Goal: Transaction & Acquisition: Purchase product/service

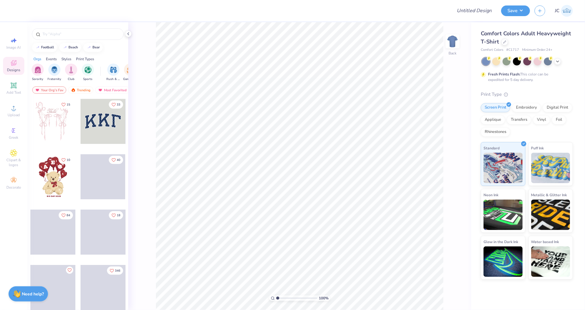
click at [13, 71] on span "Designs" at bounding box center [13, 69] width 13 height 5
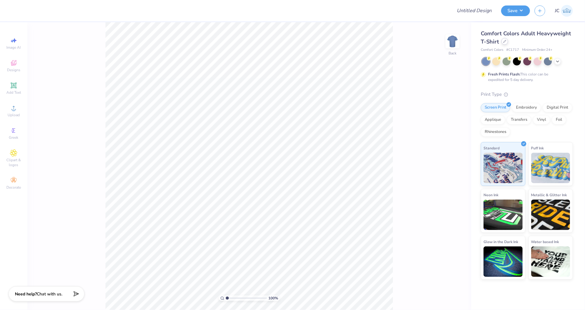
click at [504, 44] on div at bounding box center [504, 41] width 7 height 7
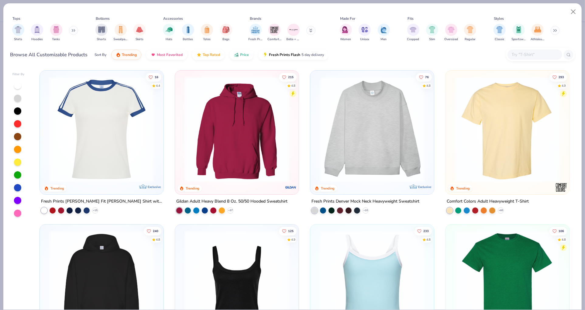
click at [533, 52] on input "text" at bounding box center [534, 54] width 47 height 7
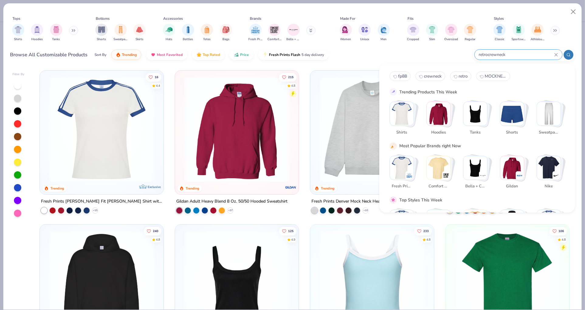
type input "retrocrewneck"
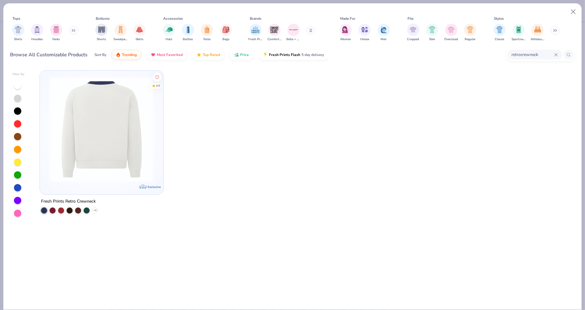
click at [102, 153] on img at bounding box center [102, 129] width 112 height 105
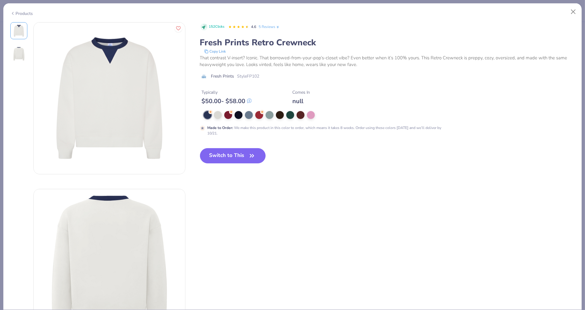
click at [439, 85] on div "Typically $ 50.00 - $ 58.00 Comes In null" at bounding box center [387, 94] width 375 height 21
click at [576, 13] on button "Close" at bounding box center [574, 12] width 12 height 12
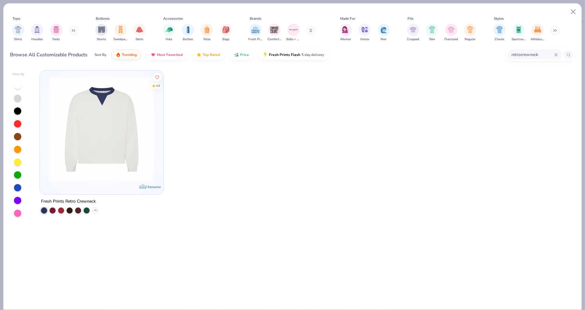
click at [526, 55] on input "retrocrewneck" at bounding box center [532, 54] width 43 height 7
click at [526, 55] on input "retrocrewneck" at bounding box center [516, 54] width 76 height 7
click at [515, 52] on input "retrocrewneck" at bounding box center [516, 54] width 76 height 7
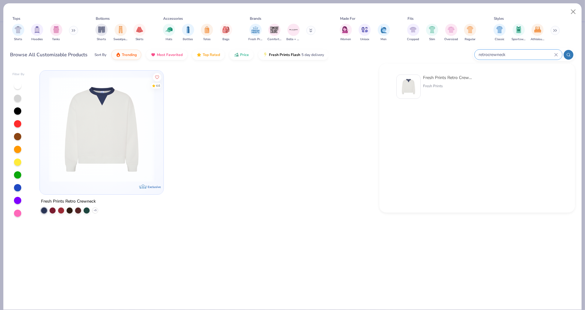
click at [505, 54] on input "retrocrewneck" at bounding box center [516, 54] width 76 height 7
click at [486, 54] on input "retrocrewneck" at bounding box center [516, 54] width 76 height 7
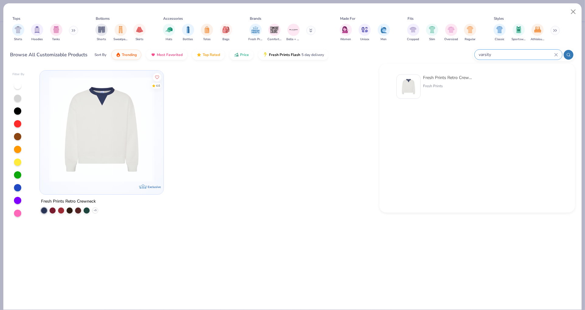
type input "varsity"
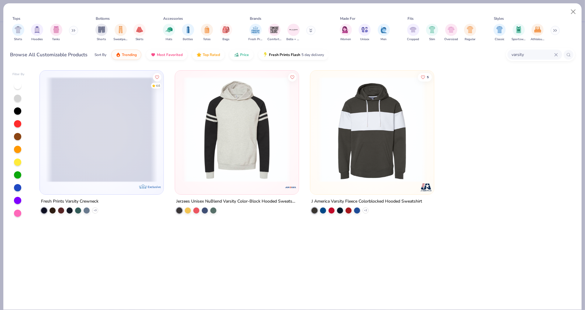
click at [112, 120] on span at bounding box center [102, 129] width 112 height 105
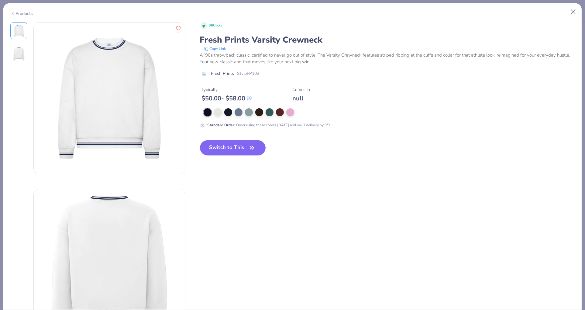
click at [21, 102] on div at bounding box center [97, 181] width 175 height 319
